Goal: Task Accomplishment & Management: Manage account settings

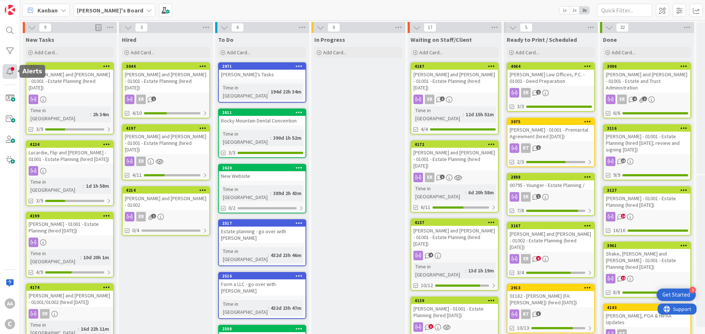
click at [9, 69] on div at bounding box center [10, 71] width 15 height 15
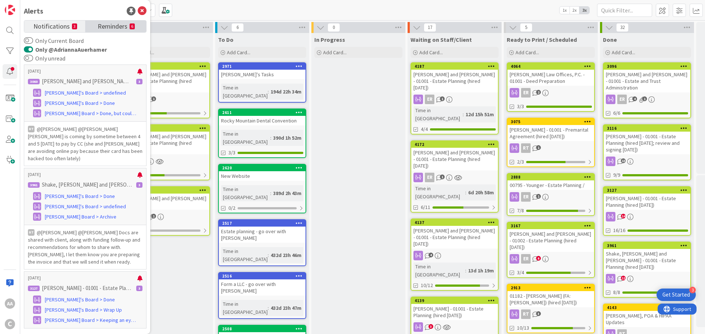
click at [99, 25] on span "Reminders" at bounding box center [113, 26] width 30 height 10
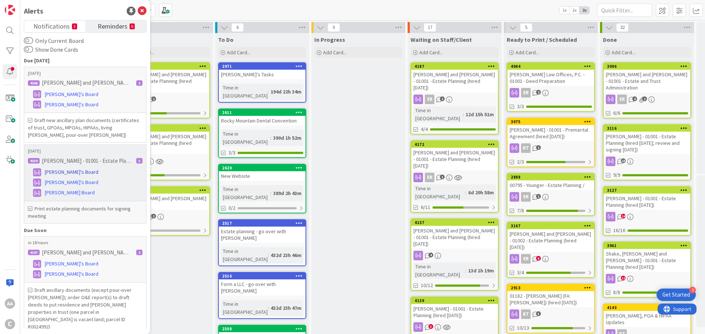
click at [60, 171] on span "[PERSON_NAME]'s Board" at bounding box center [72, 172] width 54 height 8
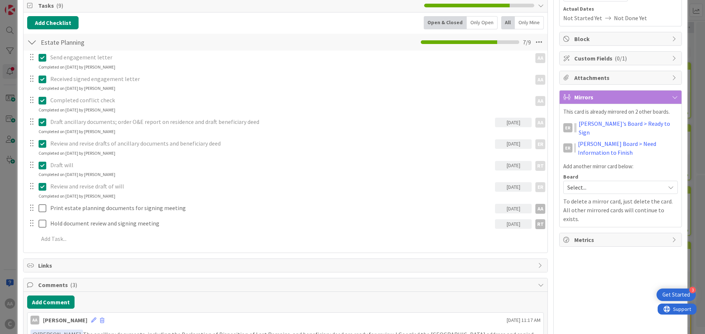
scroll to position [147, 0]
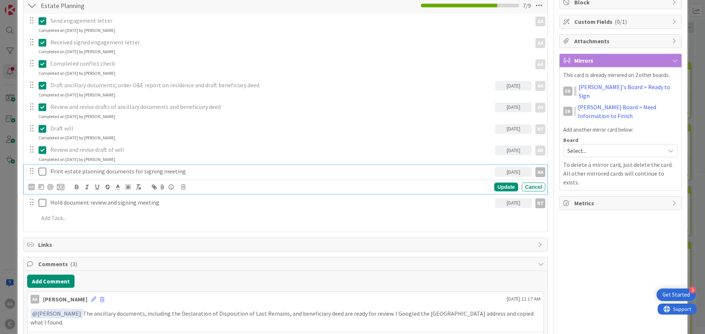
click at [41, 172] on icon at bounding box center [43, 171] width 8 height 9
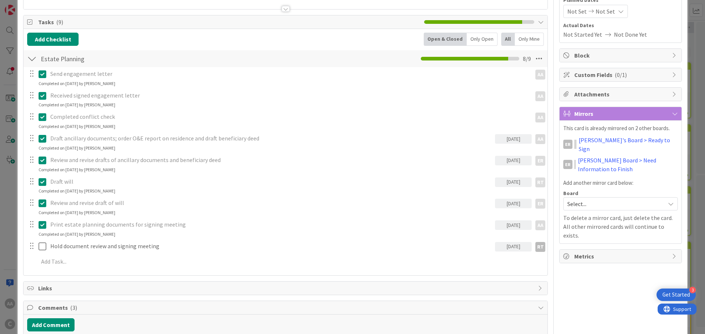
scroll to position [0, 0]
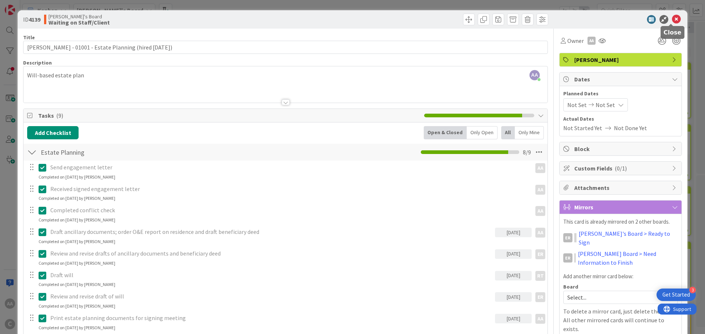
click at [672, 18] on icon at bounding box center [676, 19] width 9 height 9
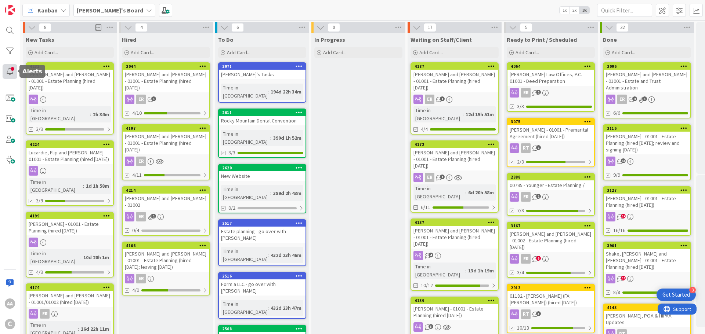
click at [9, 65] on div at bounding box center [10, 71] width 15 height 15
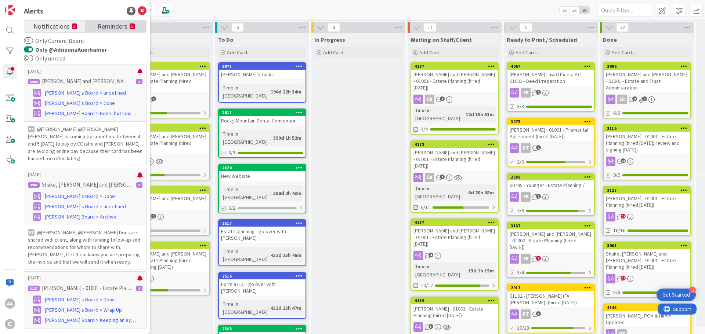
click at [110, 29] on span "Reminders" at bounding box center [113, 26] width 30 height 10
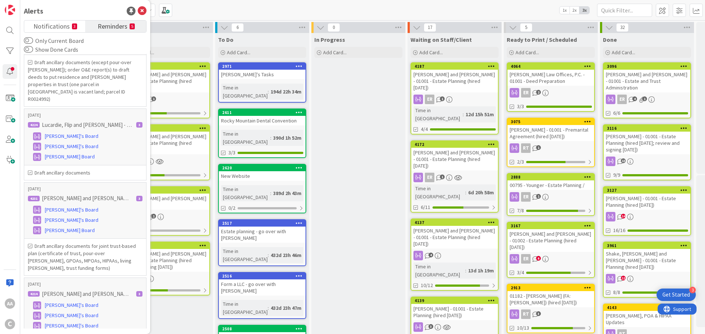
scroll to position [160, 0]
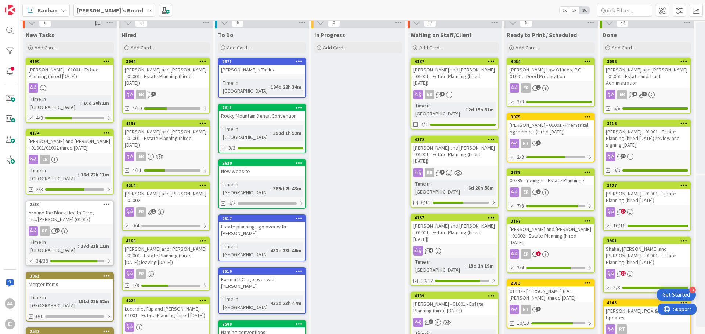
scroll to position [0, 0]
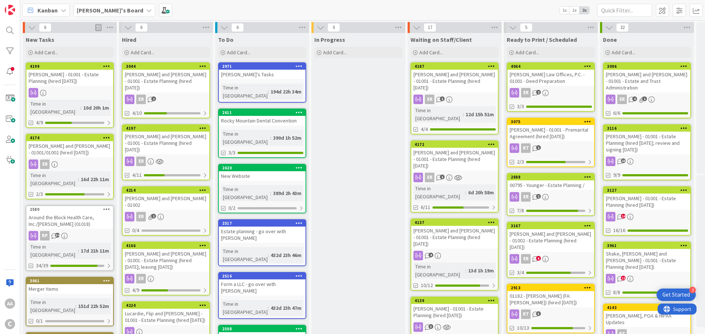
click at [167, 249] on div "[PERSON_NAME] and [PERSON_NAME] - 01001 - Estate Planning (hired [DATE]; leavin…" at bounding box center [166, 260] width 87 height 23
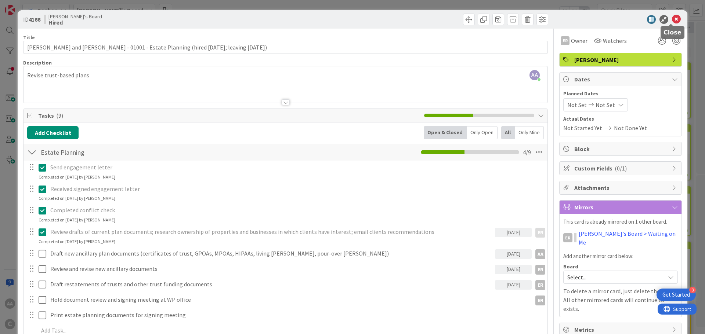
click at [672, 18] on icon at bounding box center [676, 19] width 9 height 9
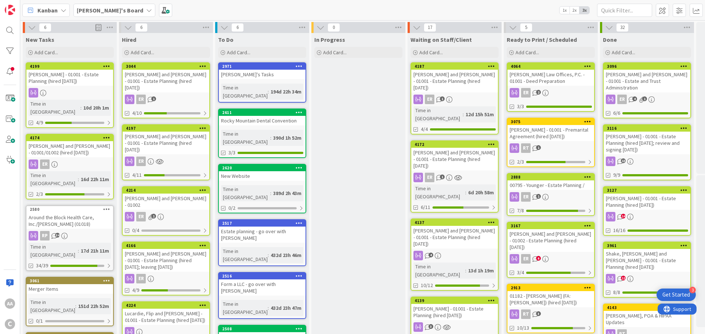
click at [111, 10] on b "[PERSON_NAME]'s Board" at bounding box center [110, 10] width 66 height 7
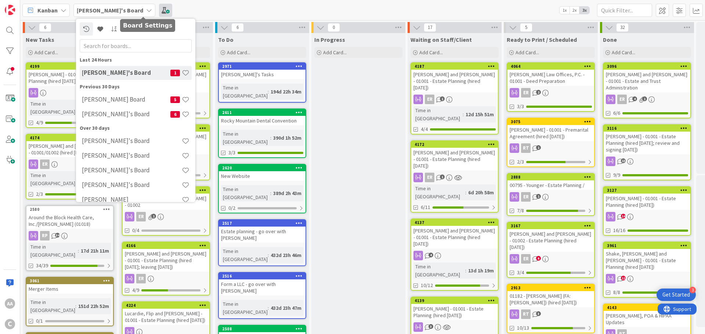
click at [159, 9] on span at bounding box center [165, 10] width 13 height 13
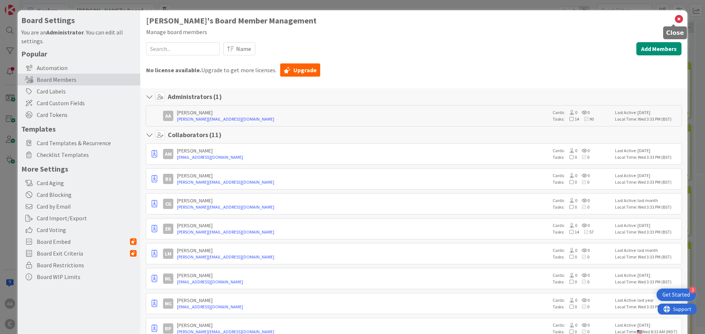
drag, startPoint x: 671, startPoint y: 18, endPoint x: 644, endPoint y: 25, distance: 27.7
click at [674, 18] on icon at bounding box center [679, 19] width 10 height 10
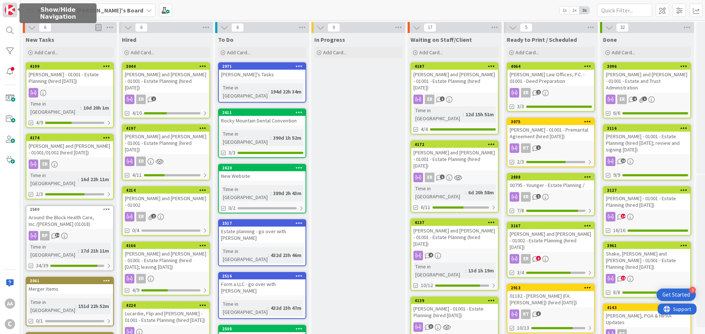
click at [6, 8] on img at bounding box center [10, 10] width 10 height 10
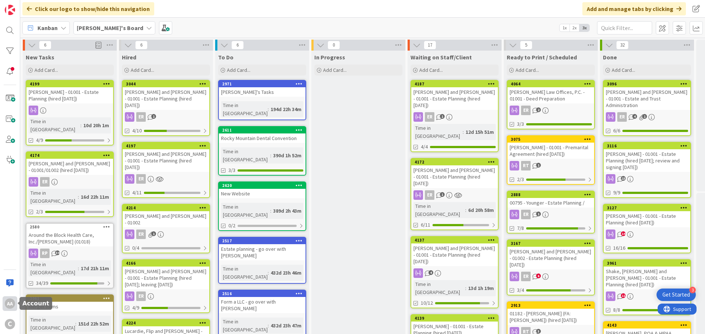
click at [12, 304] on div "AA" at bounding box center [10, 304] width 10 height 10
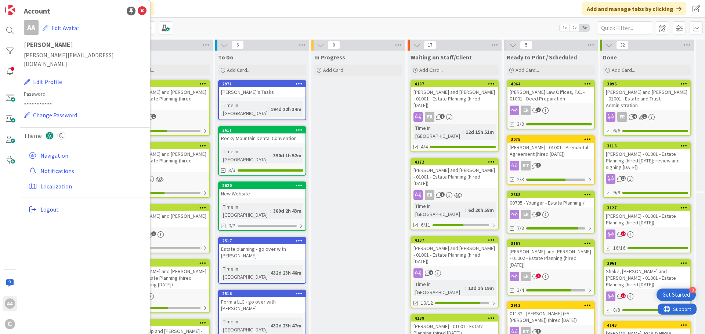
click at [46, 205] on span "Logout" at bounding box center [91, 209] width 103 height 9
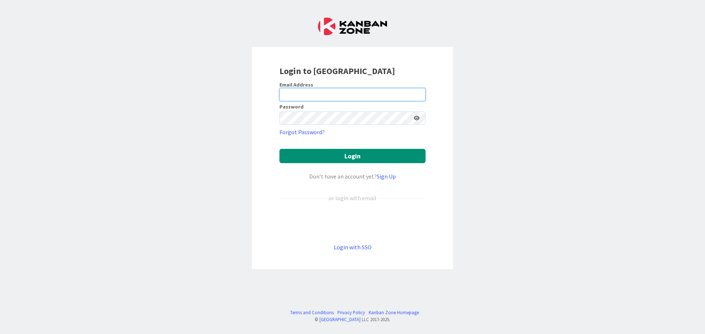
type input "[PERSON_NAME][EMAIL_ADDRESS][DOMAIN_NAME]"
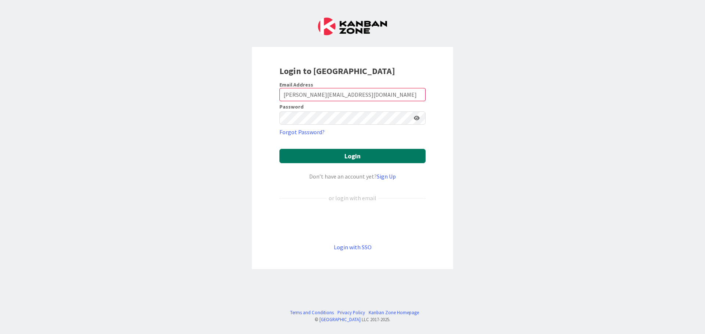
click at [361, 156] on button "Login" at bounding box center [352, 156] width 146 height 14
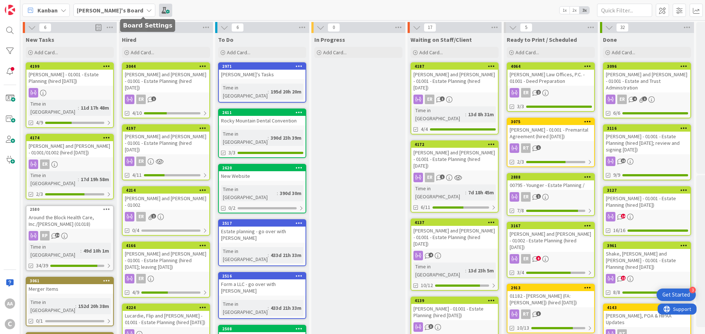
click at [159, 11] on span at bounding box center [165, 10] width 13 height 13
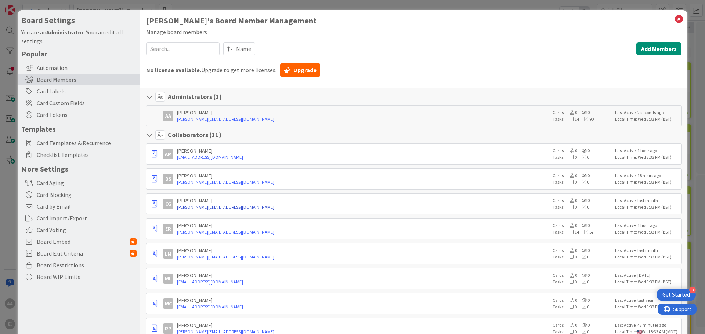
scroll to position [191, 0]
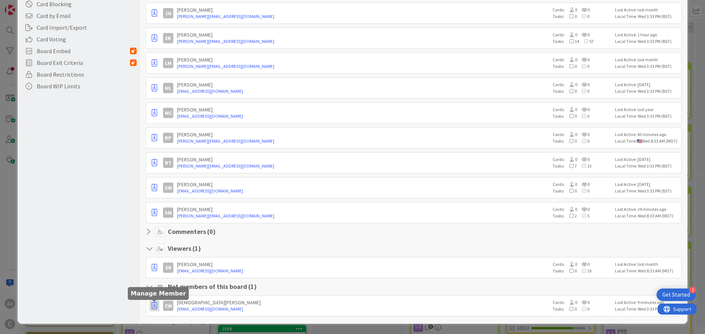
click at [155, 307] on icon "button" at bounding box center [155, 305] width 6 height 7
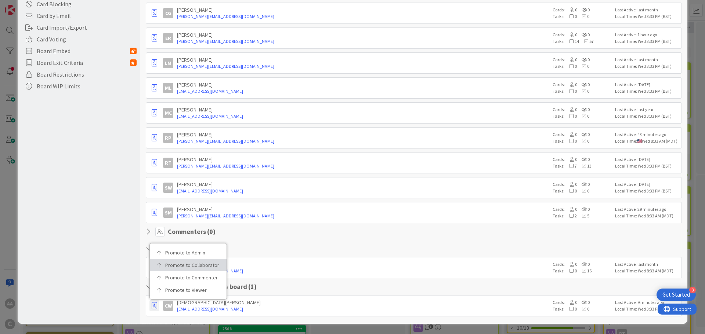
click at [186, 267] on p "Promote to Collaborator" at bounding box center [190, 265] width 51 height 5
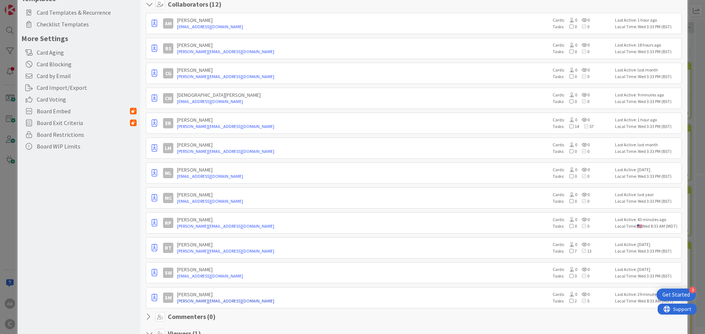
scroll to position [0, 0]
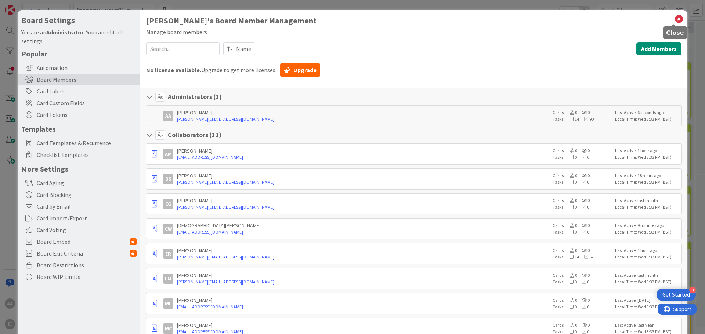
click at [676, 20] on icon at bounding box center [679, 19] width 10 height 10
